Goal: Task Accomplishment & Management: Use online tool/utility

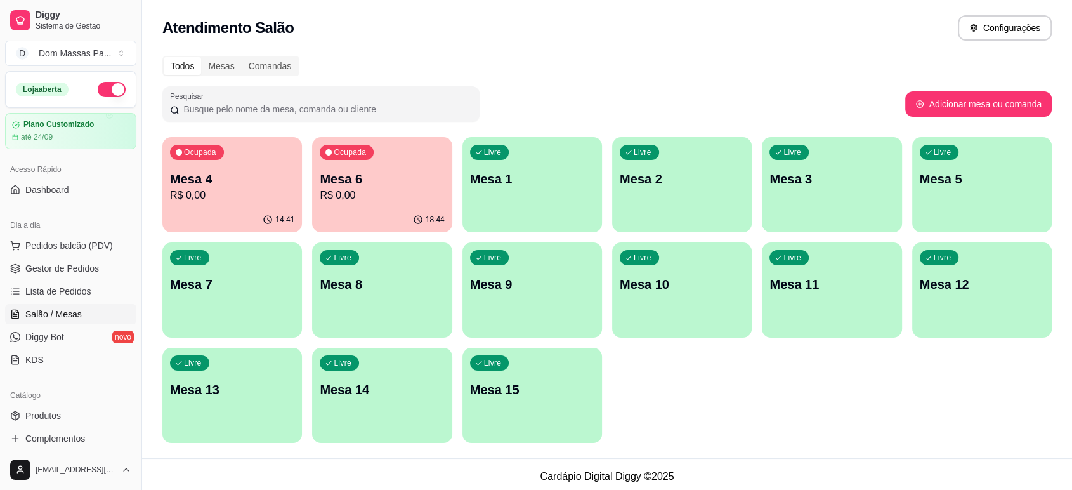
click at [369, 202] on p "R$ 0,00" at bounding box center [382, 195] width 124 height 15
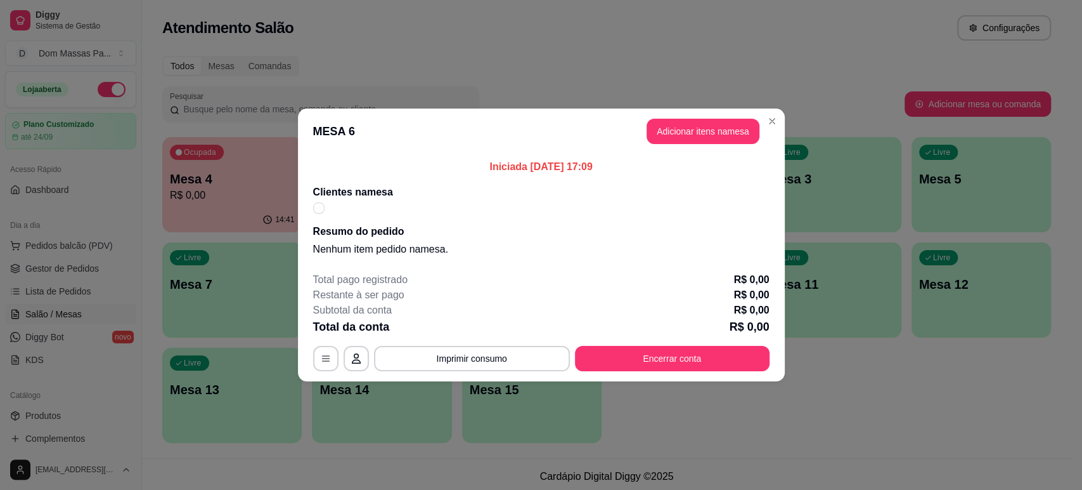
click at [313, 207] on div at bounding box center [318, 207] width 11 height 11
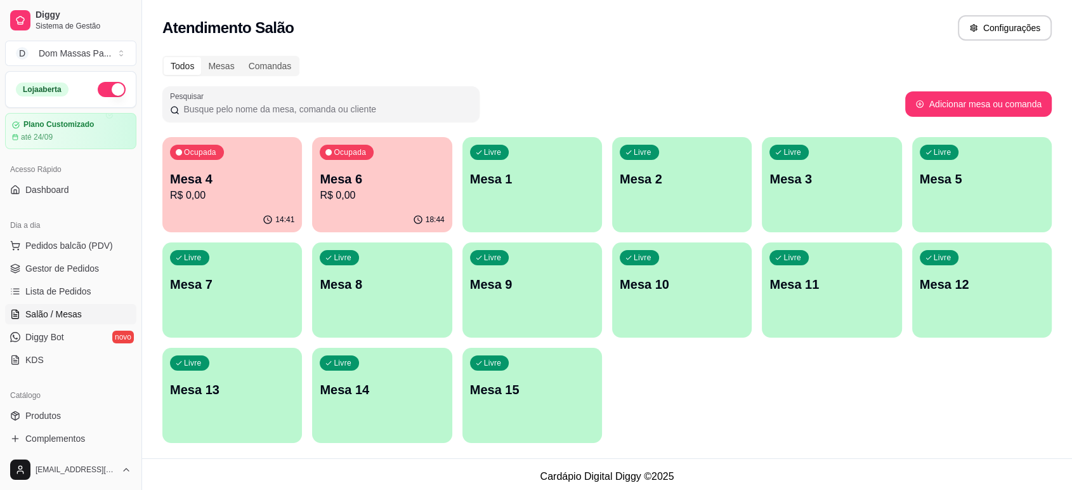
click at [269, 175] on p "Mesa 4" at bounding box center [232, 179] width 124 height 18
click at [375, 183] on p "Mesa 6" at bounding box center [382, 179] width 124 height 18
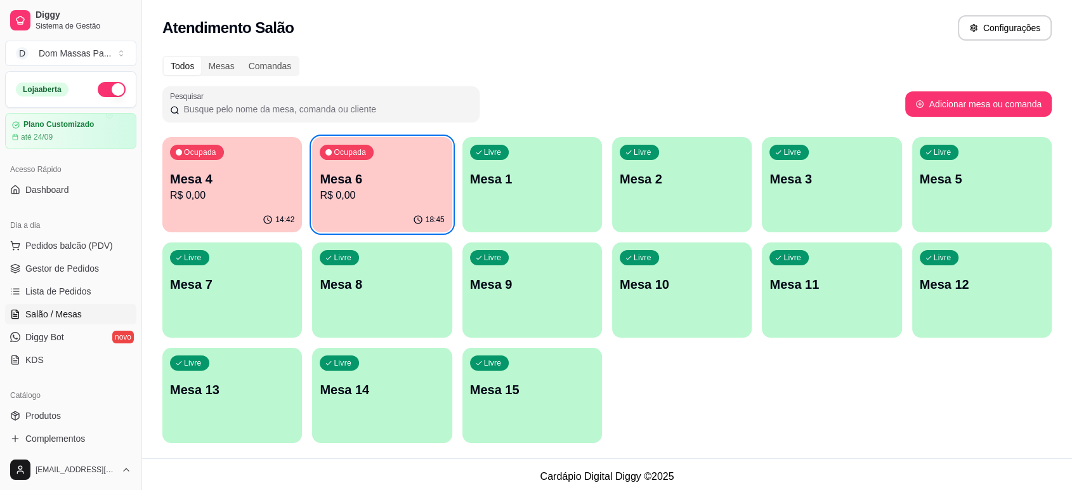
click at [396, 196] on p "R$ 0,00" at bounding box center [382, 195] width 124 height 15
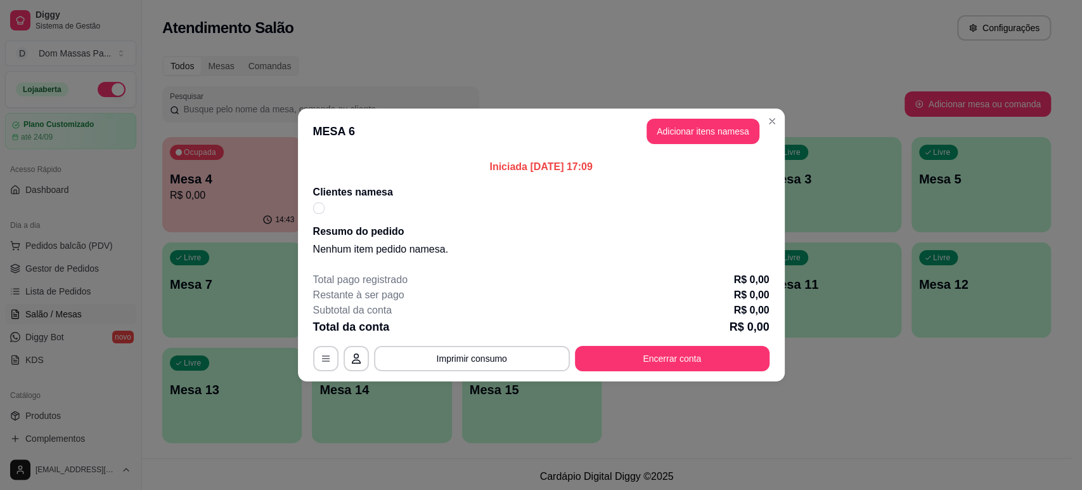
click at [335, 204] on div at bounding box center [541, 207] width 457 height 11
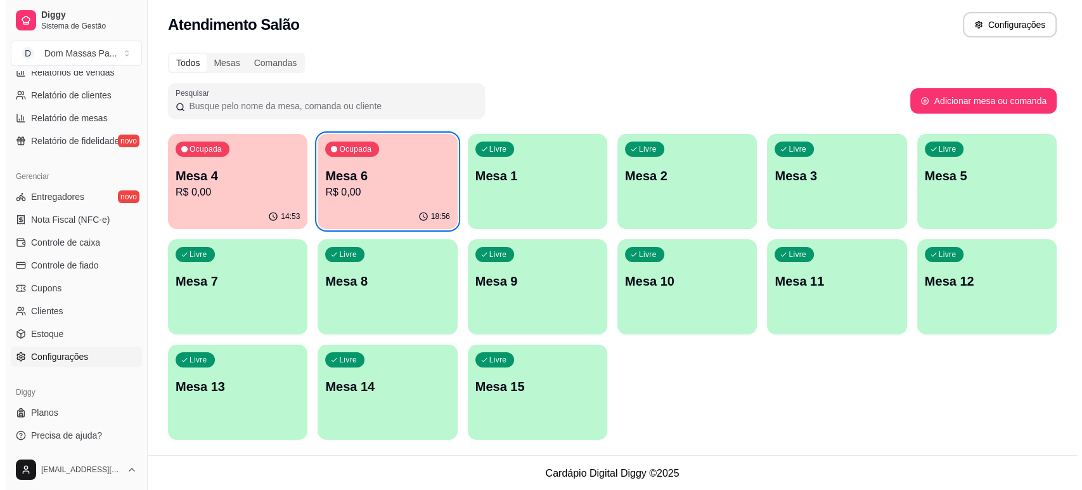
scroll to position [4, 0]
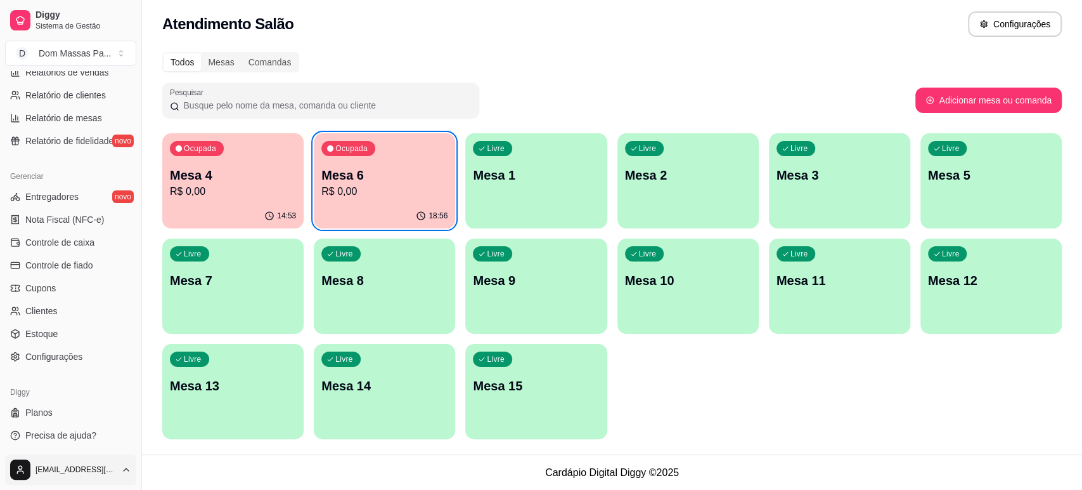
click at [88, 469] on html "Diggy Sistema de Gestão D Dom Massas Pa ... Loja aberta Plano Customizado até 2…" at bounding box center [541, 241] width 1082 height 490
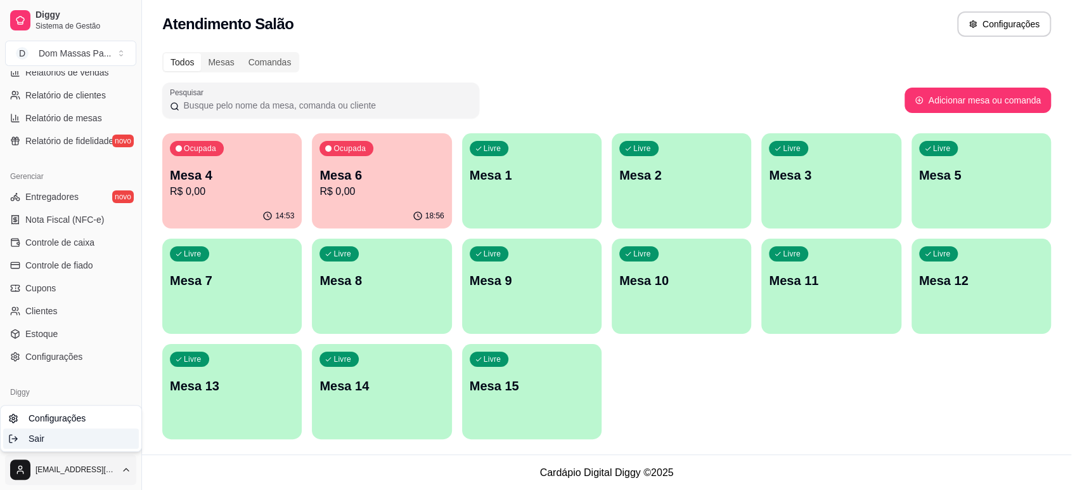
click at [79, 436] on div "Sair" at bounding box center [71, 438] width 136 height 20
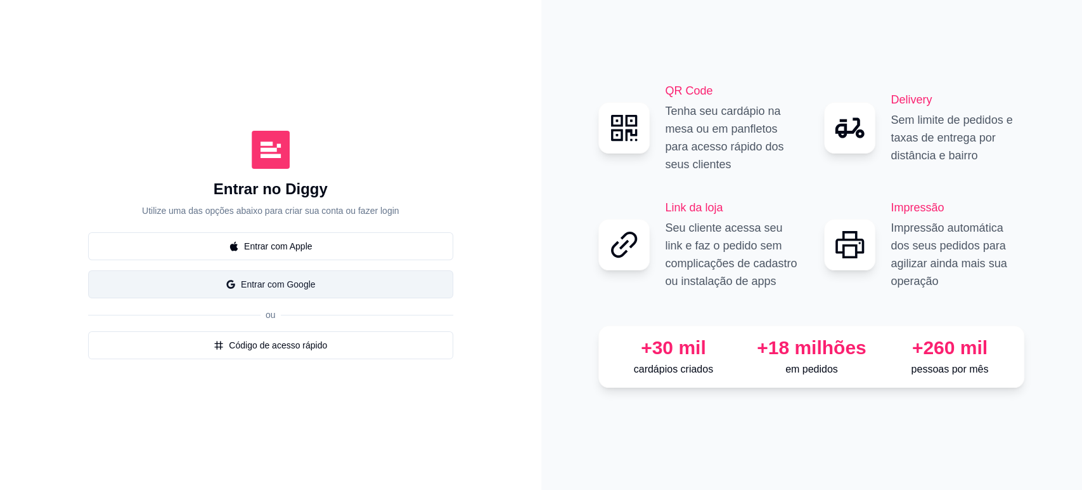
click at [356, 278] on button "Entrar com Google" at bounding box center [270, 284] width 365 height 28
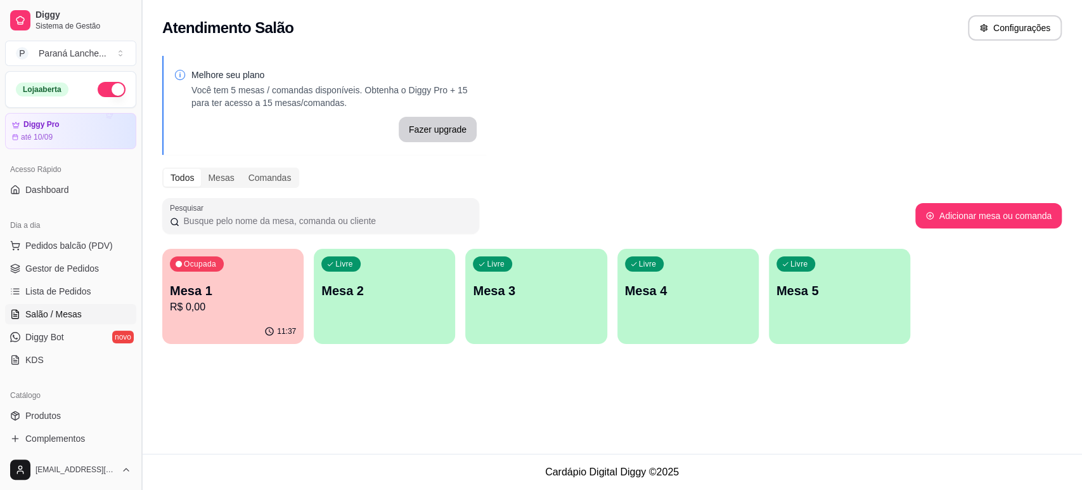
drag, startPoint x: 137, startPoint y: 213, endPoint x: 137, endPoint y: 221, distance: 7.6
click at [137, 221] on button "Toggle Sidebar" at bounding box center [141, 245] width 10 height 490
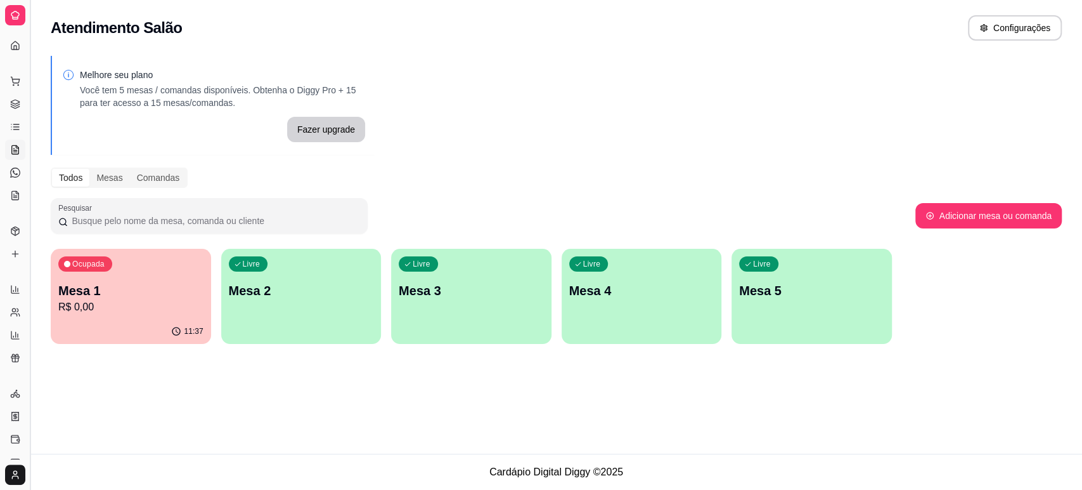
click at [29, 175] on button "Toggle Sidebar" at bounding box center [30, 245] width 10 height 490
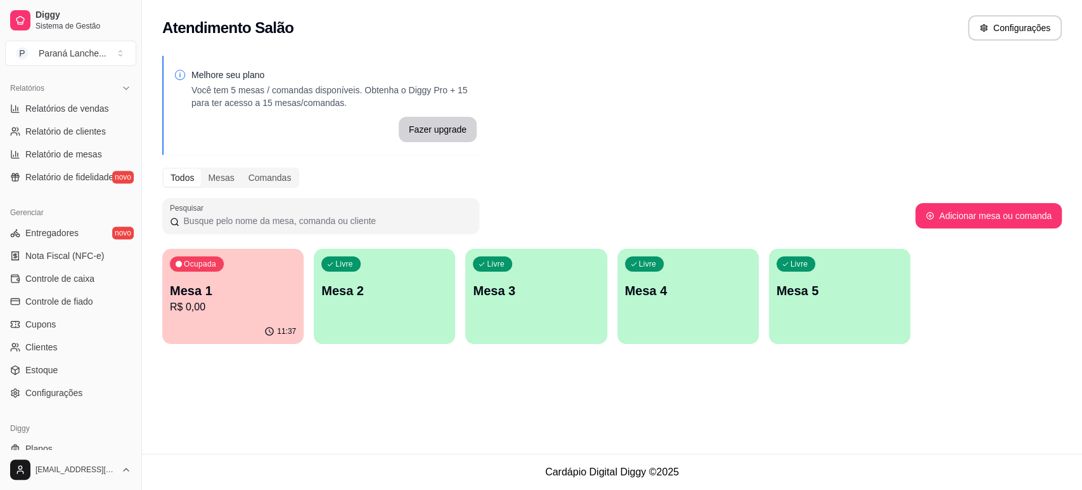
scroll to position [387, 0]
click at [63, 277] on span "Controle de caixa" at bounding box center [59, 276] width 69 height 13
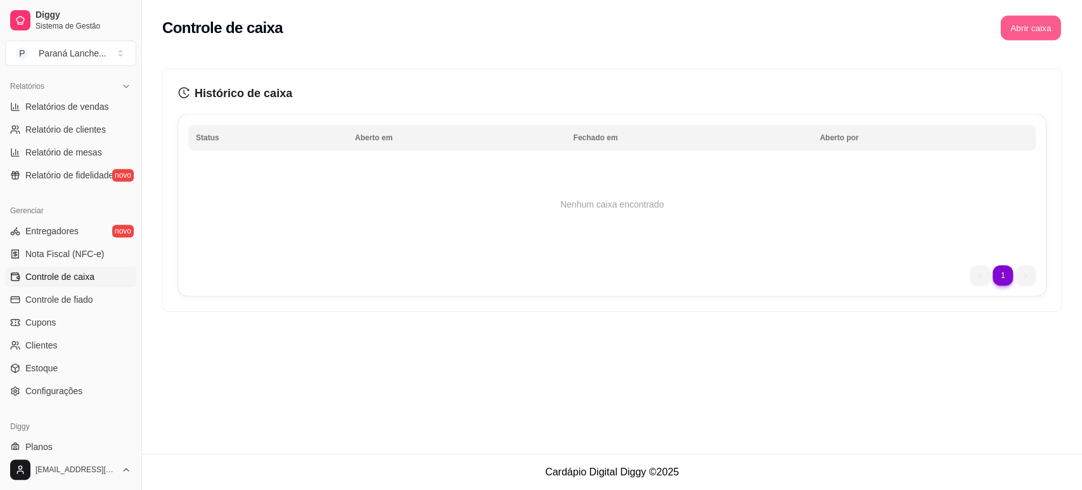
click at [1029, 29] on button "Abrir caixa" at bounding box center [1031, 28] width 60 height 25
